Goal: Check status

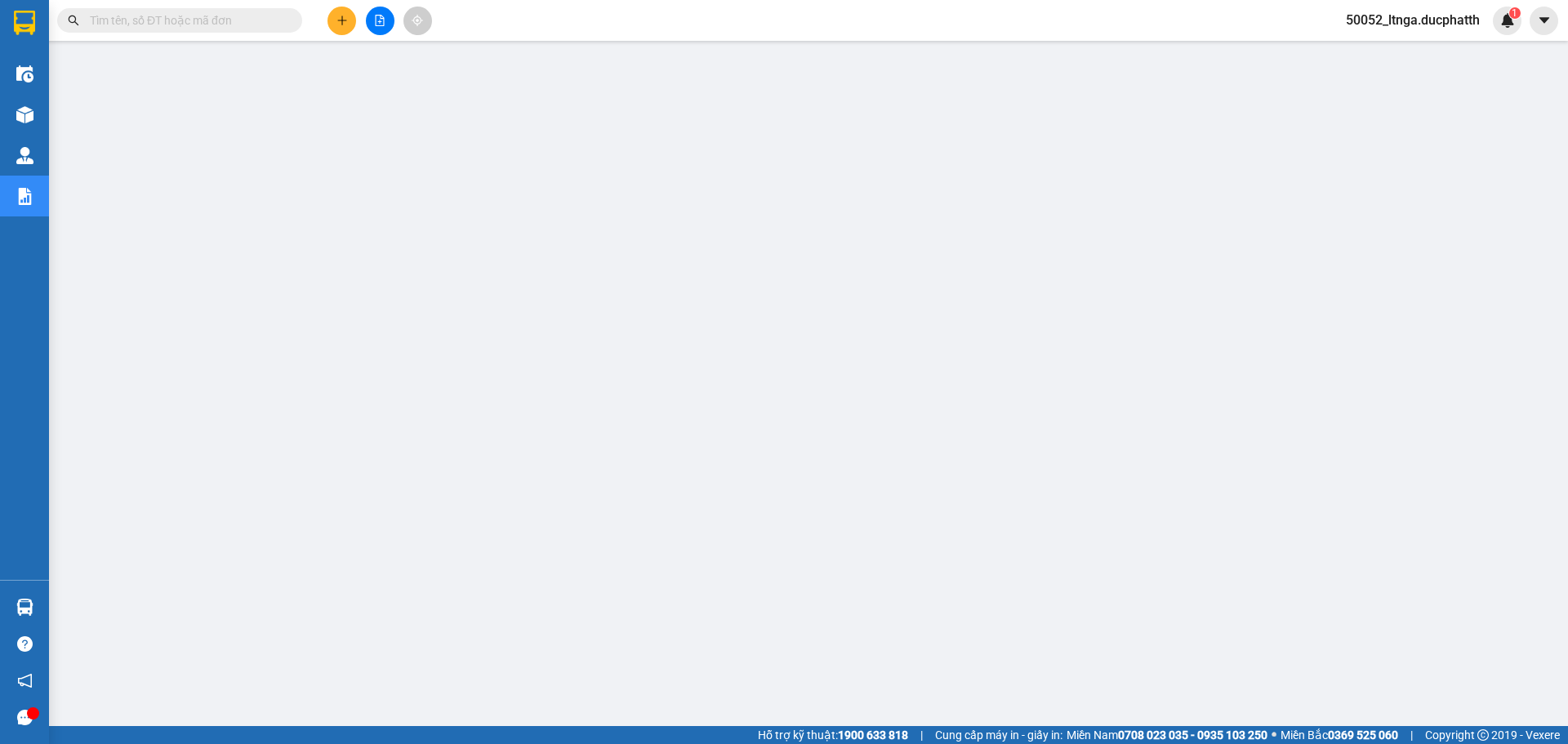
click at [198, 22] on input "text" at bounding box center [186, 19] width 192 height 18
paste input "NN1209250352"
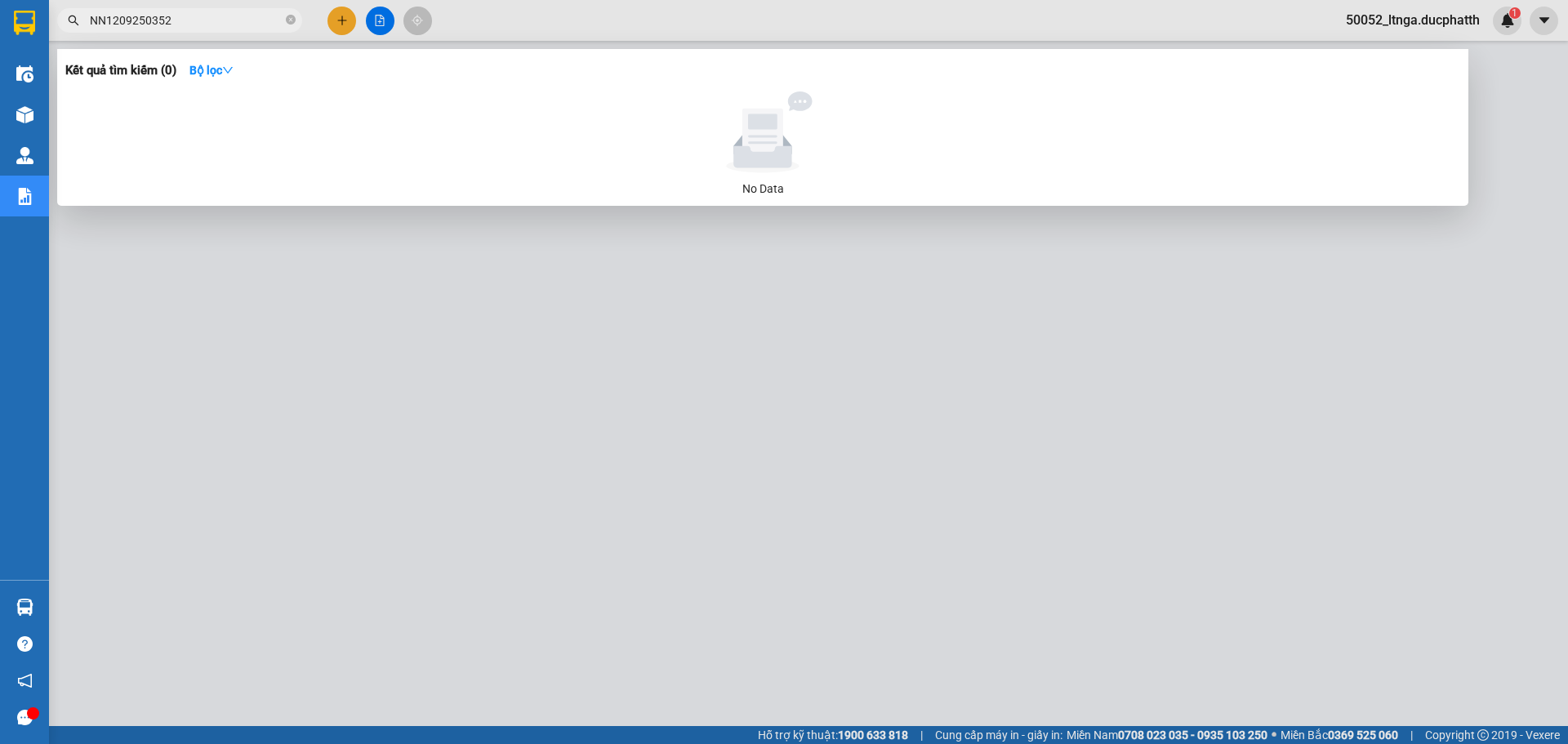
type input "NN1209250352"
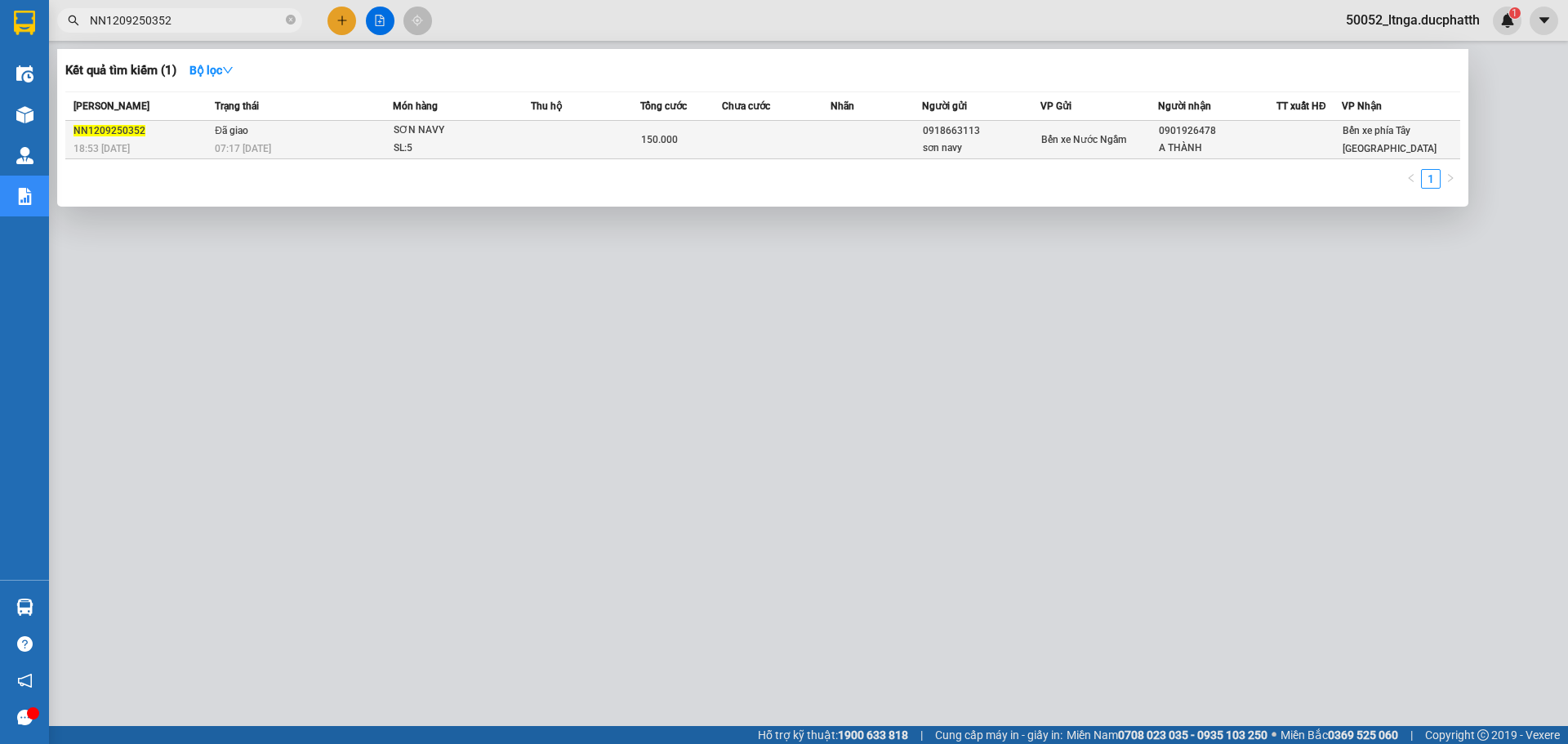
click at [595, 146] on td at bounding box center [585, 140] width 109 height 39
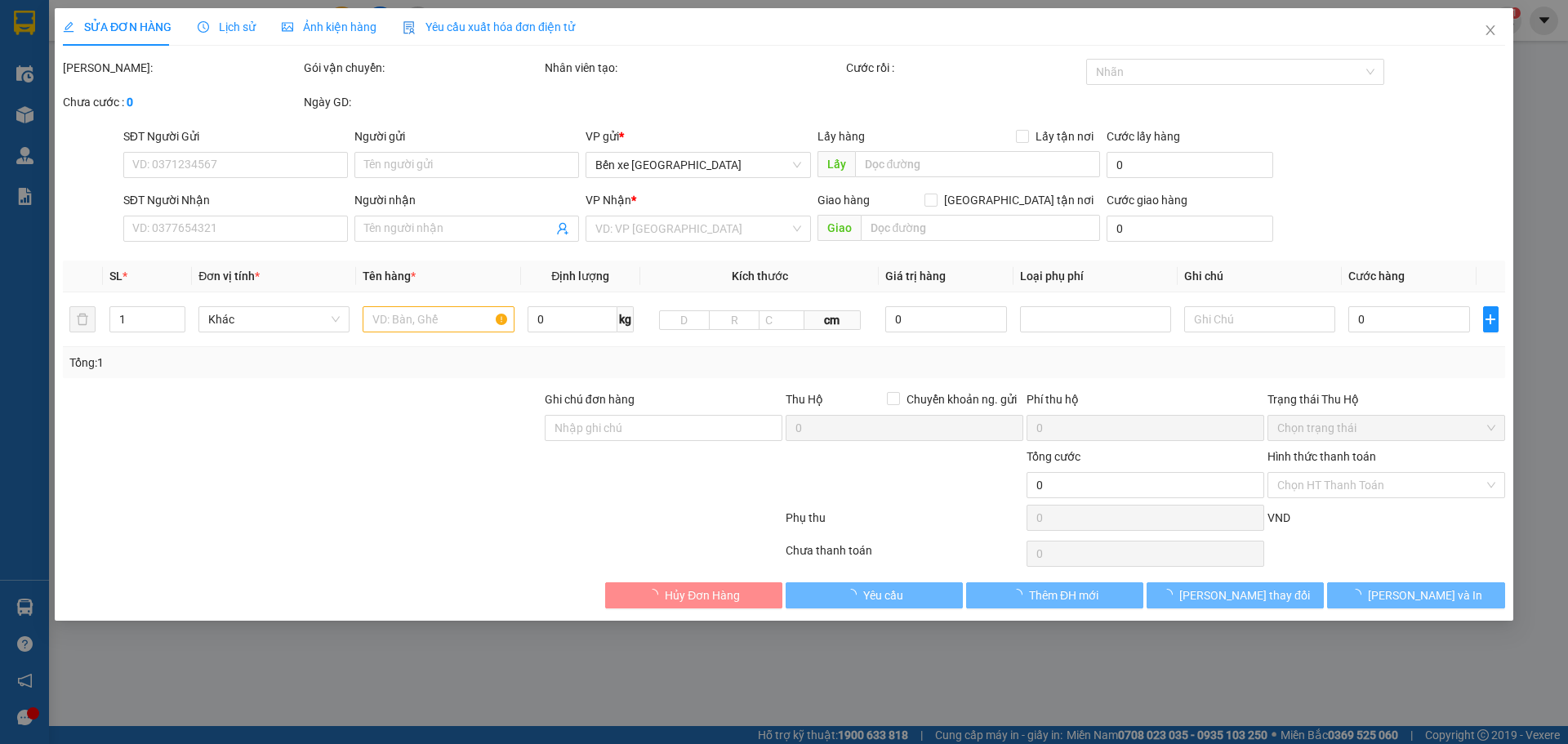
type input "0918663113"
type input "sơn navy"
type input "0901926478"
type input "A THÀNH"
type input "[PERSON_NAME] ck 7h17 [DATE]-vtb cty"
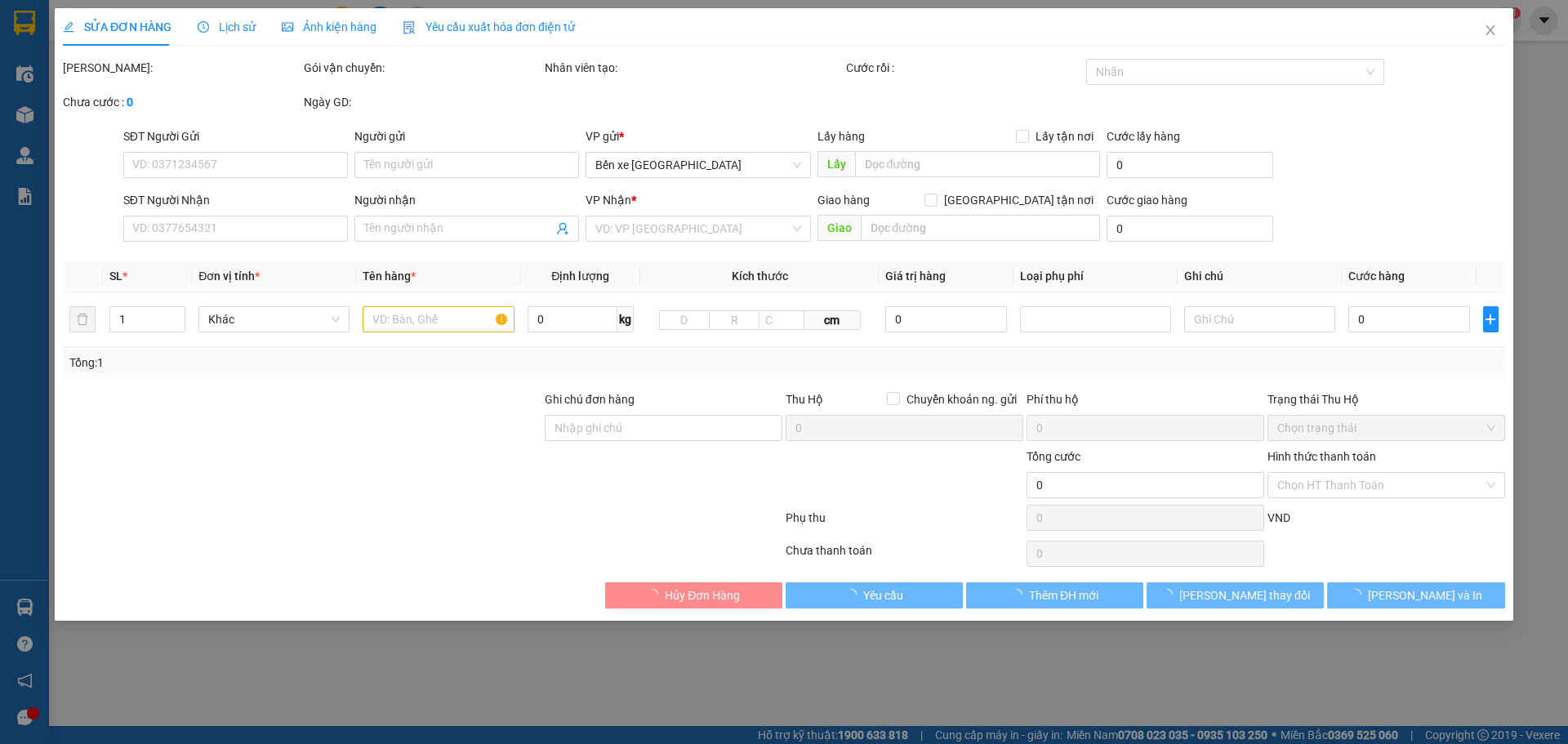
type input "150.000"
